Goal: Task Accomplishment & Management: Use online tool/utility

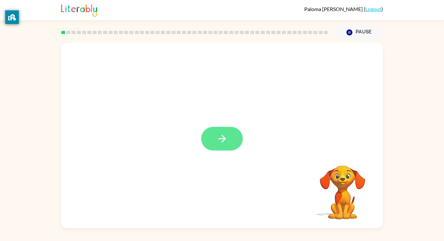
click at [211, 131] on button "button" at bounding box center [222, 139] width 42 height 24
click at [211, 129] on div at bounding box center [206, 123] width 277 height 23
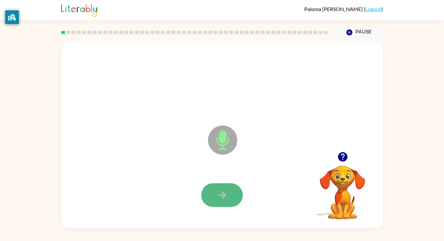
click at [229, 189] on button "button" at bounding box center [222, 195] width 42 height 24
click at [212, 197] on button "button" at bounding box center [222, 195] width 42 height 24
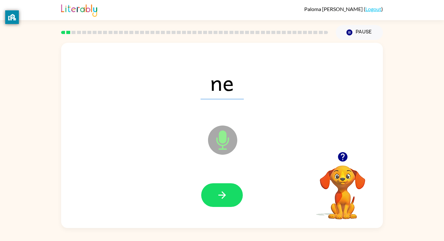
click at [113, 232] on div "[PERSON_NAME] ( Logout ) Pause Pause ne Microphone The Microphone is here when …" at bounding box center [222, 120] width 444 height 241
click at [227, 194] on icon "button" at bounding box center [221, 195] width 11 height 11
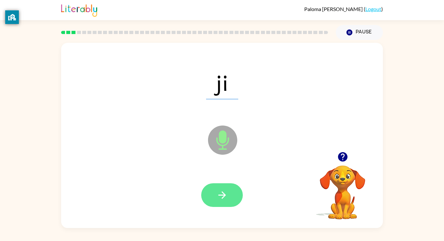
click at [227, 193] on button "button" at bounding box center [222, 195] width 42 height 24
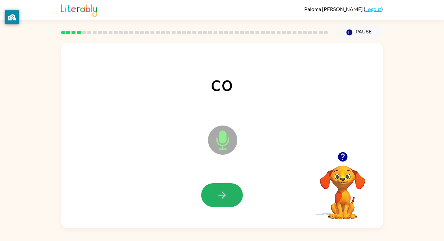
click at [227, 193] on button "button" at bounding box center [222, 195] width 42 height 24
click at [228, 194] on button "button" at bounding box center [222, 195] width 42 height 24
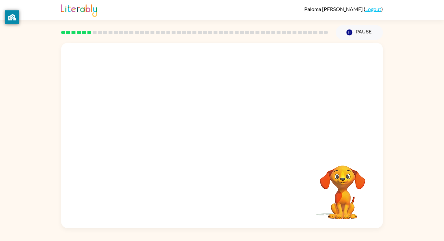
click at [228, 194] on div "Your browser must support playing .mp4 files to use Literably. Please try using…" at bounding box center [222, 135] width 322 height 185
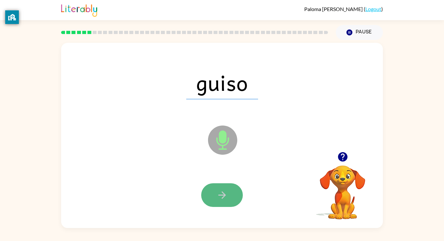
click at [219, 196] on icon "button" at bounding box center [221, 195] width 7 height 7
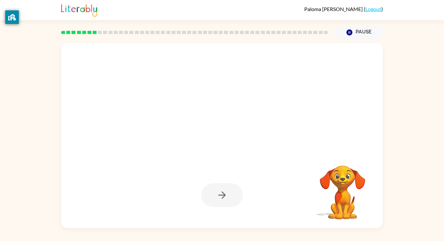
click at [219, 196] on div at bounding box center [222, 195] width 42 height 24
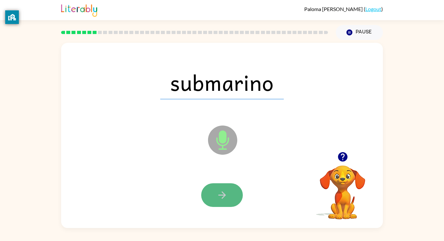
click at [220, 196] on icon "button" at bounding box center [221, 195] width 11 height 11
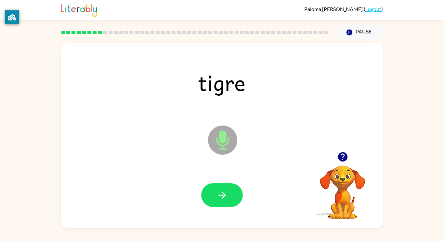
click at [220, 196] on icon "button" at bounding box center [221, 195] width 11 height 11
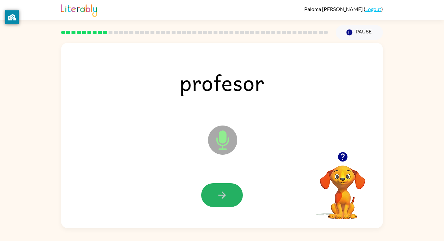
click at [220, 196] on icon "button" at bounding box center [221, 195] width 11 height 11
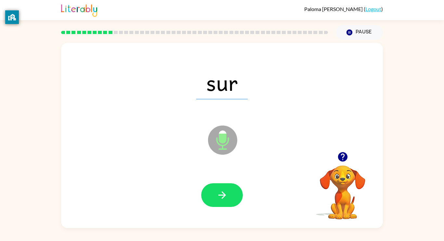
click at [220, 196] on icon "button" at bounding box center [221, 195] width 11 height 11
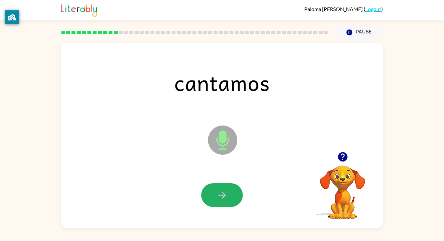
click at [220, 196] on icon "button" at bounding box center [221, 195] width 11 height 11
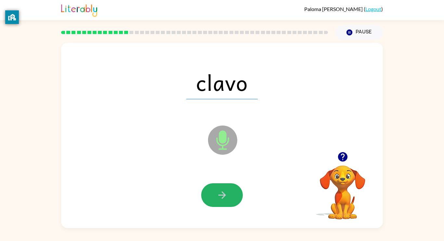
click at [220, 196] on icon "button" at bounding box center [221, 195] width 11 height 11
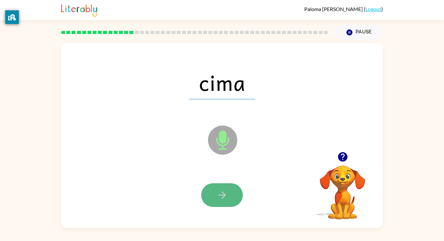
click at [220, 197] on icon "button" at bounding box center [221, 195] width 11 height 11
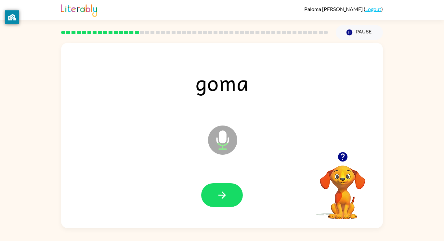
click at [220, 197] on icon "button" at bounding box center [221, 195] width 11 height 11
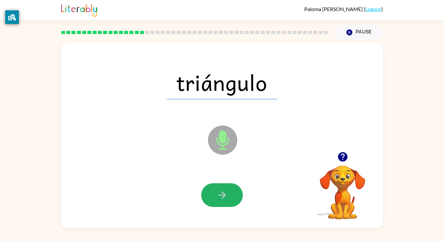
click at [220, 197] on icon "button" at bounding box center [221, 195] width 11 height 11
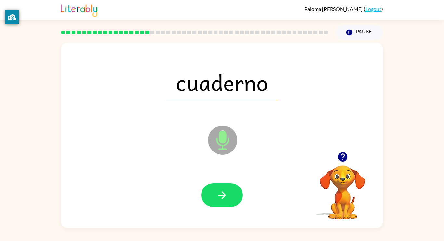
click at [220, 197] on icon "button" at bounding box center [221, 195] width 11 height 11
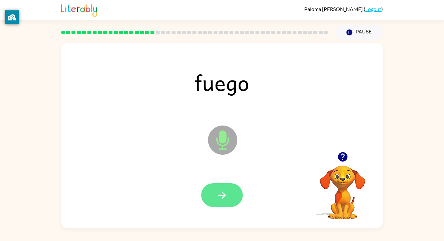
click at [220, 197] on icon "button" at bounding box center [221, 195] width 11 height 11
click at [219, 205] on button "button" at bounding box center [222, 195] width 42 height 24
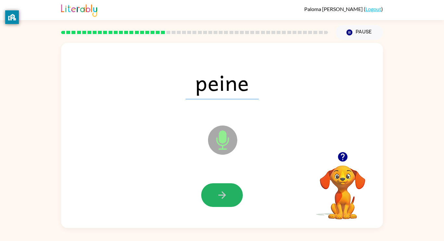
click at [219, 205] on button "button" at bounding box center [222, 195] width 42 height 24
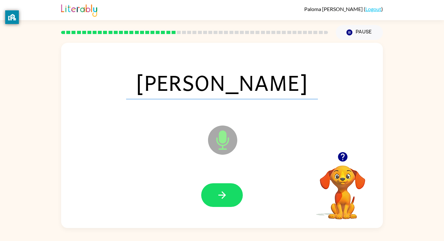
click at [221, 206] on button "button" at bounding box center [222, 195] width 42 height 24
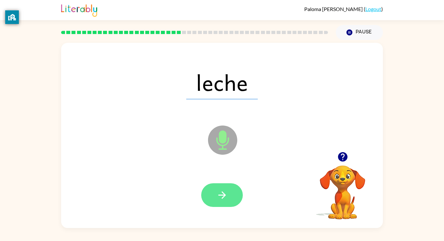
click at [211, 197] on button "button" at bounding box center [222, 195] width 42 height 24
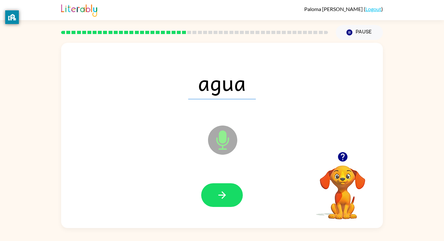
click at [211, 197] on button "button" at bounding box center [222, 195] width 42 height 24
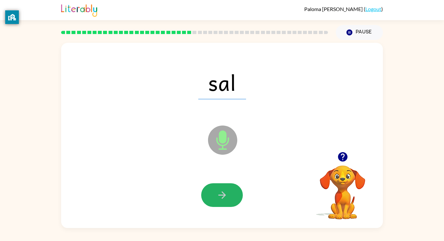
click at [211, 197] on button "button" at bounding box center [222, 195] width 42 height 24
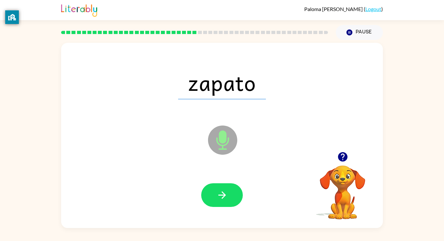
click at [211, 197] on button "button" at bounding box center [222, 195] width 42 height 24
click at [211, 203] on button "button" at bounding box center [222, 195] width 42 height 24
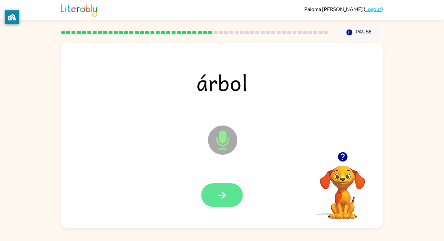
click at [211, 204] on button "button" at bounding box center [222, 195] width 42 height 24
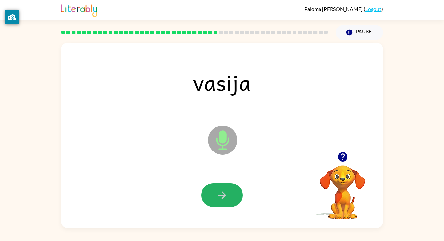
click at [211, 203] on button "button" at bounding box center [222, 195] width 42 height 24
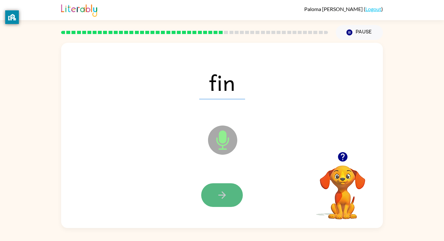
click at [211, 203] on button "button" at bounding box center [222, 195] width 42 height 24
click at [219, 198] on icon "button" at bounding box center [221, 195] width 11 height 11
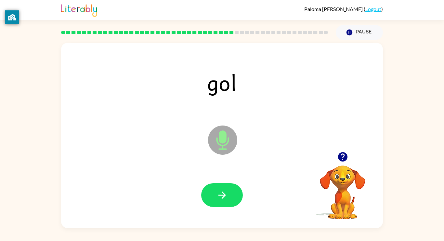
click at [219, 198] on icon "button" at bounding box center [221, 195] width 11 height 11
click at [218, 198] on icon "button" at bounding box center [221, 195] width 11 height 11
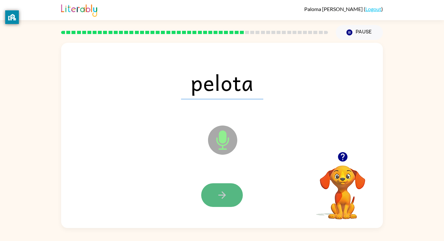
click at [219, 197] on icon "button" at bounding box center [221, 195] width 11 height 11
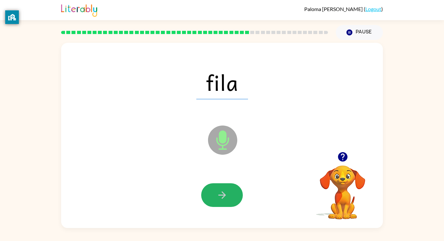
click at [219, 197] on icon "button" at bounding box center [221, 195] width 11 height 11
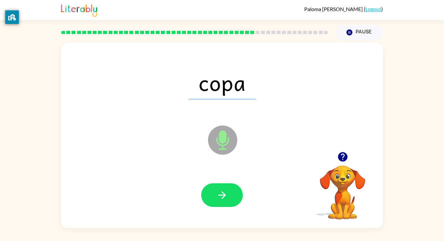
click at [220, 199] on icon "button" at bounding box center [221, 195] width 11 height 11
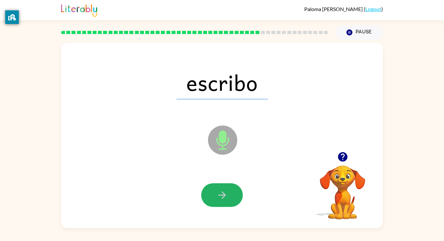
click at [219, 200] on icon "button" at bounding box center [221, 195] width 11 height 11
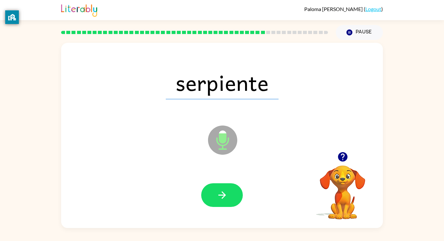
click at [219, 199] on icon "button" at bounding box center [221, 195] width 11 height 11
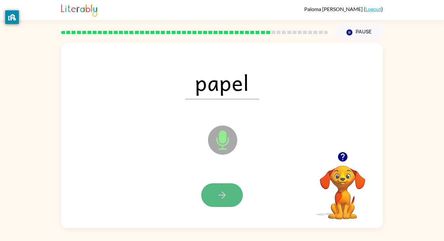
click at [219, 201] on button "button" at bounding box center [222, 195] width 42 height 24
click at [221, 202] on button "button" at bounding box center [222, 195] width 42 height 24
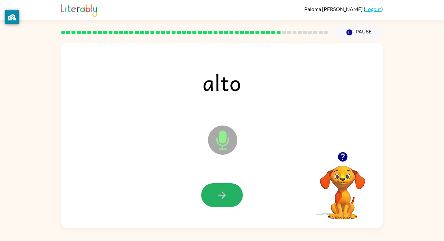
click at [220, 201] on icon "button" at bounding box center [221, 195] width 11 height 11
click at [221, 199] on icon "button" at bounding box center [221, 195] width 11 height 11
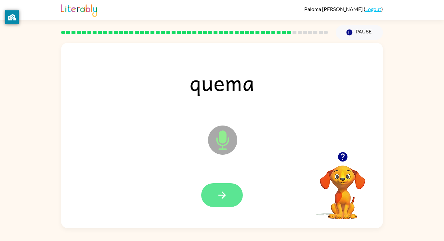
click at [221, 199] on icon "button" at bounding box center [221, 195] width 11 height 11
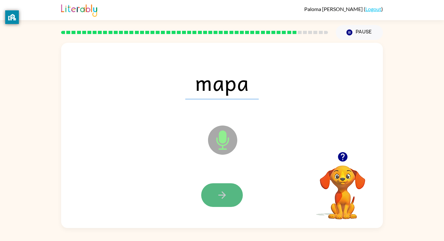
click at [221, 200] on icon "button" at bounding box center [221, 195] width 11 height 11
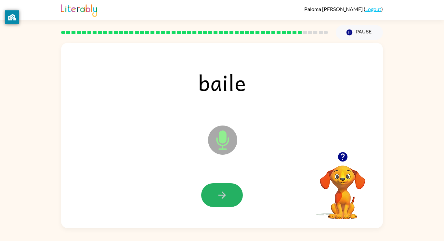
click at [221, 199] on icon "button" at bounding box center [221, 195] width 11 height 11
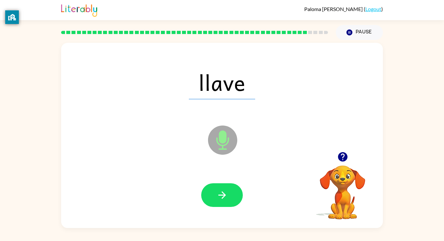
click at [221, 199] on icon "button" at bounding box center [221, 195] width 11 height 11
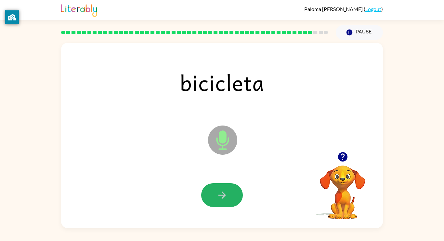
click at [221, 199] on icon "button" at bounding box center [221, 195] width 11 height 11
